Goal: Transaction & Acquisition: Purchase product/service

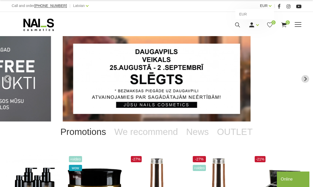
click at [267, 4] on font "EUR" at bounding box center [264, 6] width 8 height 4
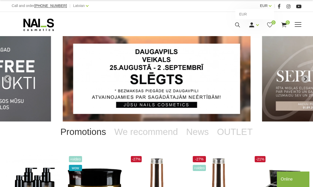
click at [267, 5] on link "EUR" at bounding box center [264, 6] width 8 height 6
click at [299, 25] on span at bounding box center [297, 24] width 7 height 5
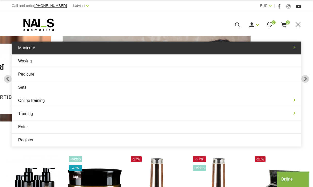
click at [99, 49] on link "Manicure" at bounding box center [156, 48] width 289 height 13
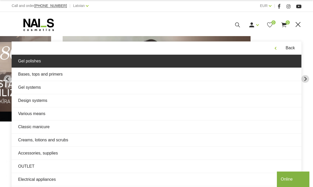
click at [76, 65] on link "Gel polishes" at bounding box center [156, 61] width 289 height 13
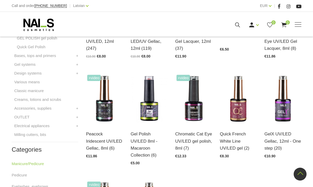
scroll to position [258, 0]
